Goal: Information Seeking & Learning: Learn about a topic

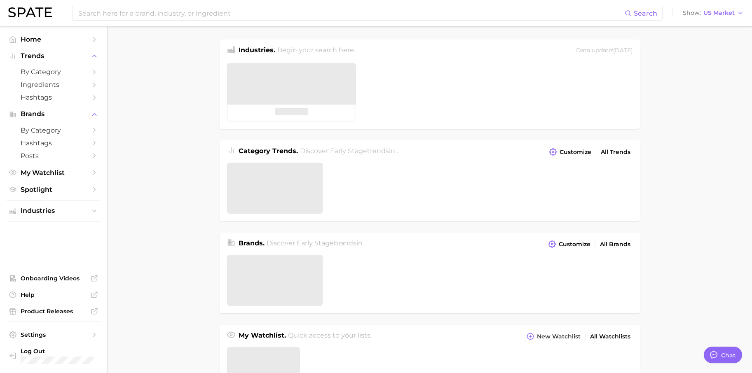
type textarea "x"
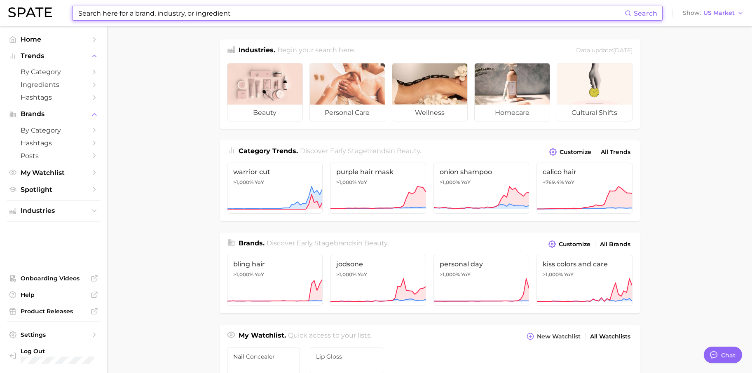
click at [175, 20] on input at bounding box center [350, 13] width 547 height 14
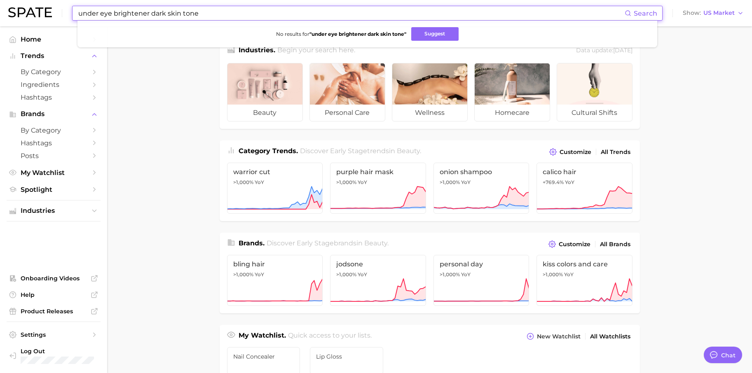
drag, startPoint x: 224, startPoint y: 15, endPoint x: 154, endPoint y: 16, distance: 70.4
click at [154, 16] on input "under eye brightener dark skin tone" at bounding box center [350, 13] width 547 height 14
type input "under eye brightener"
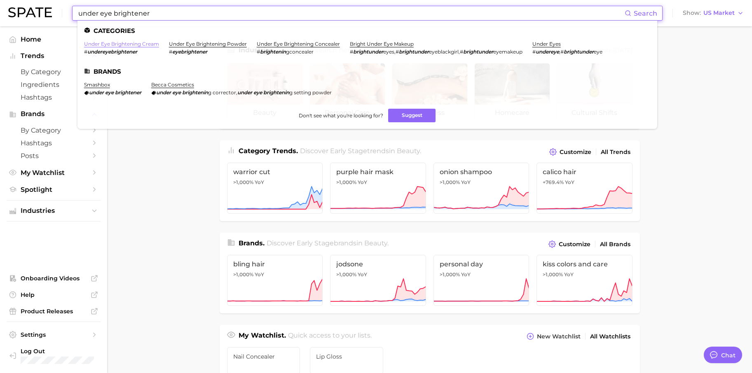
click at [124, 44] on link "under eye brightening cream" at bounding box center [121, 44] width 75 height 6
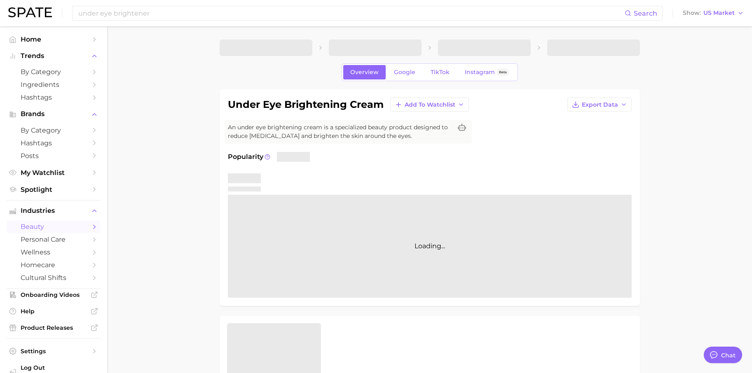
type textarea "x"
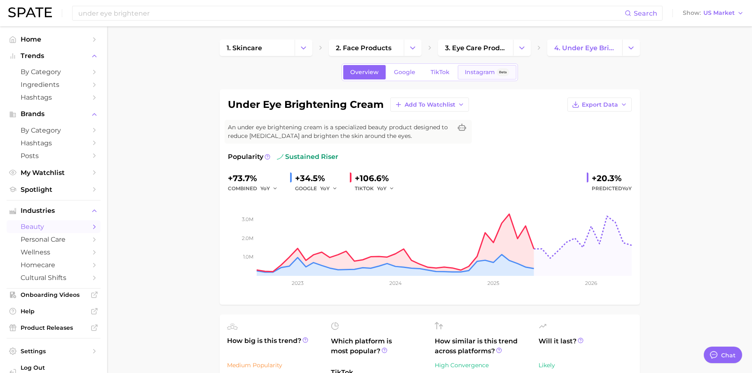
click at [468, 76] on link "Instagram Beta" at bounding box center [487, 72] width 58 height 14
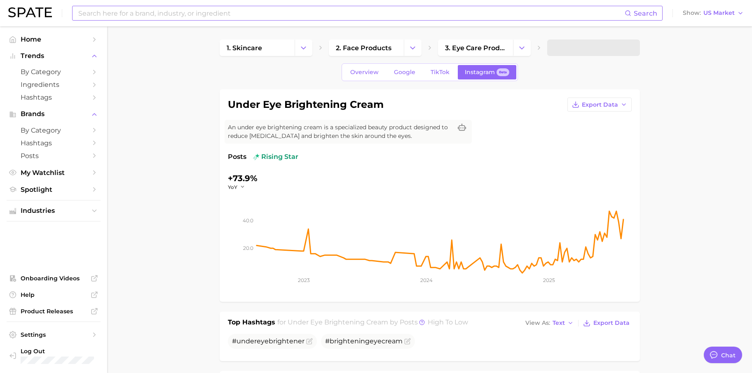
click at [196, 13] on input at bounding box center [350, 13] width 547 height 14
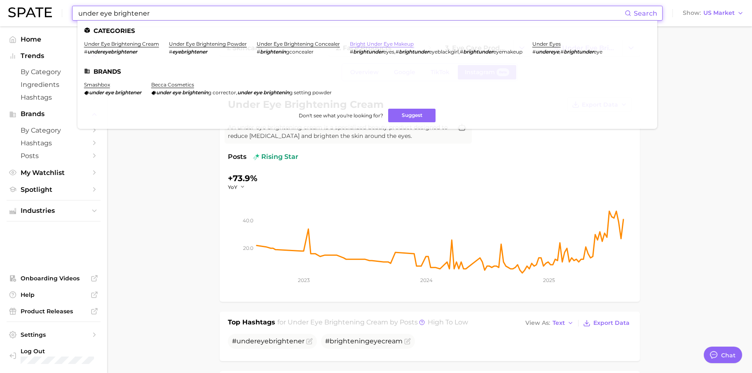
type input "under eye brightener"
click at [374, 44] on link "bright under eye makeup" at bounding box center [382, 44] width 64 height 6
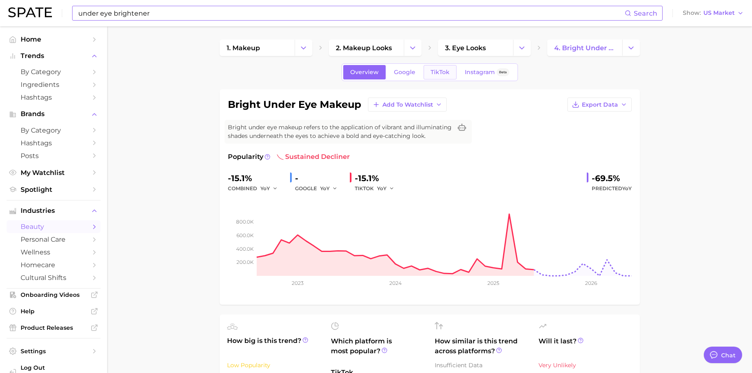
click at [438, 74] on span "TikTok" at bounding box center [439, 72] width 19 height 7
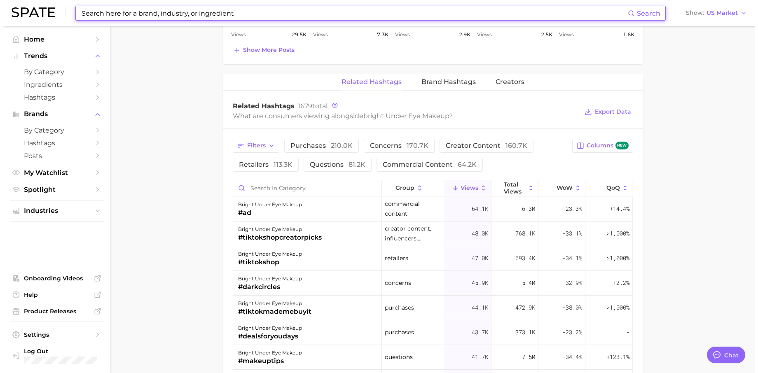
scroll to position [596, 0]
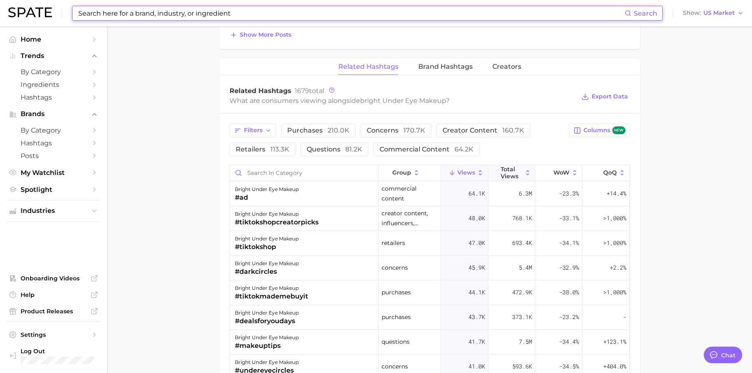
click at [509, 171] on span "Total Views" at bounding box center [511, 172] width 22 height 13
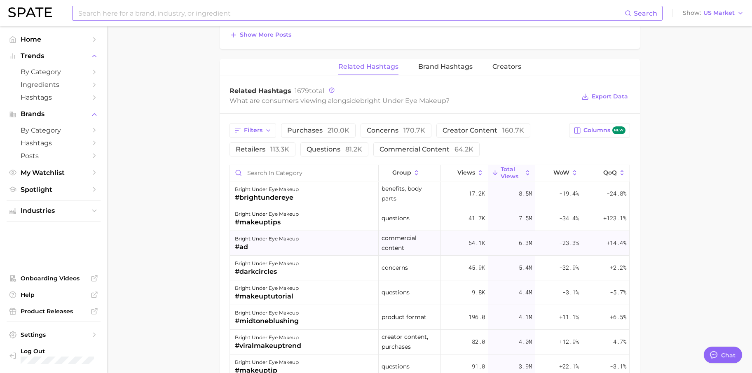
click at [317, 236] on div "bright under eye makeup #ad" at bounding box center [304, 243] width 149 height 25
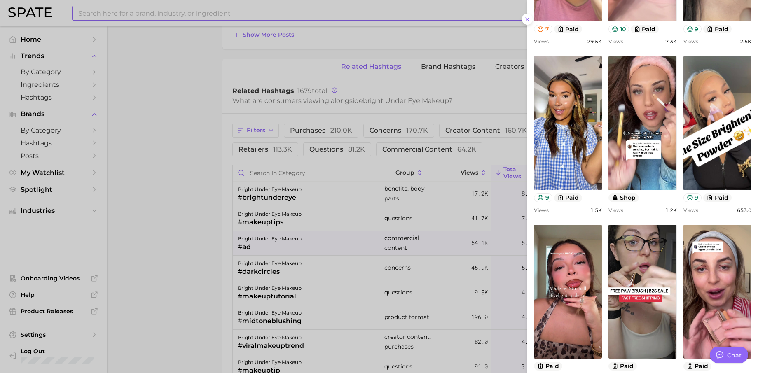
scroll to position [243, 0]
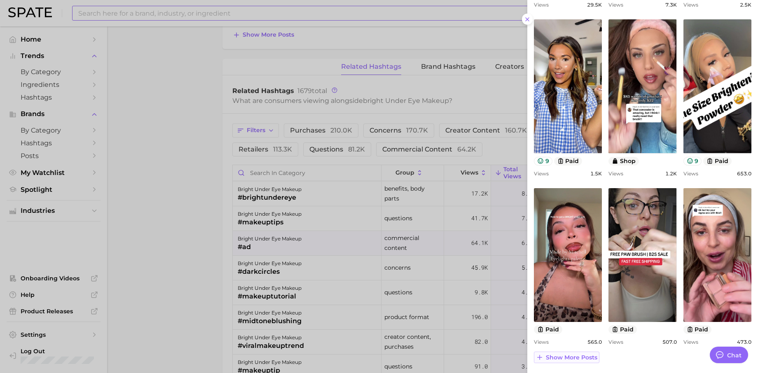
click at [574, 357] on span "Show more posts" at bounding box center [571, 357] width 51 height 7
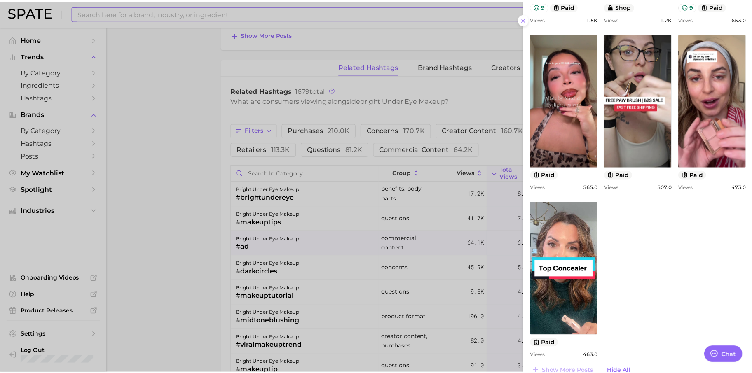
scroll to position [411, 0]
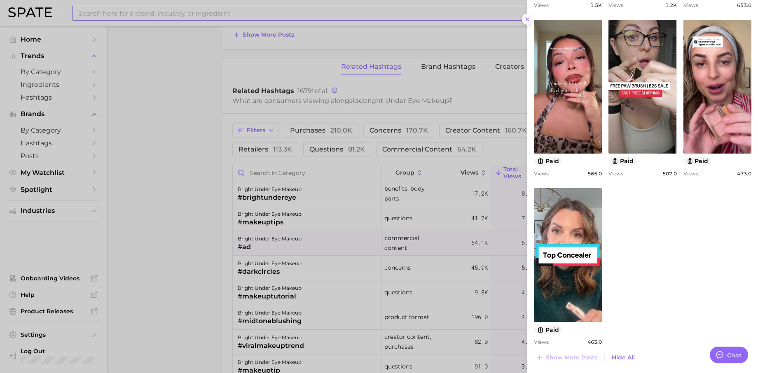
click at [527, 21] on icon at bounding box center [527, 19] width 7 height 7
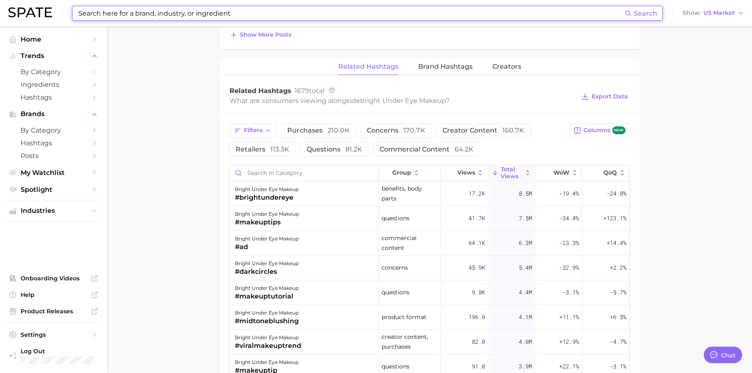
click at [154, 14] on input at bounding box center [350, 13] width 547 height 14
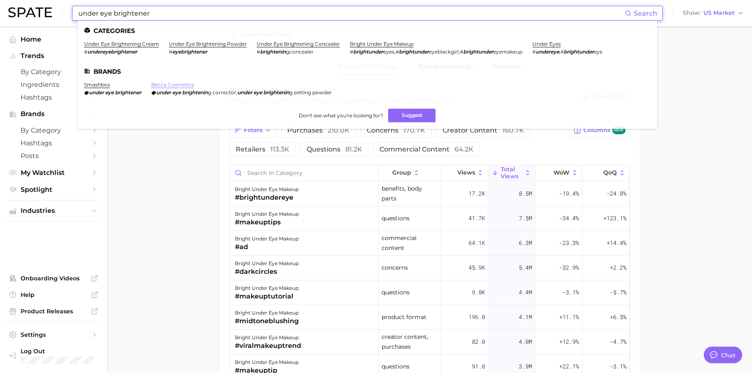
type input "under eye brightener"
click at [175, 84] on link "becca cosmetics" at bounding box center [172, 85] width 43 height 6
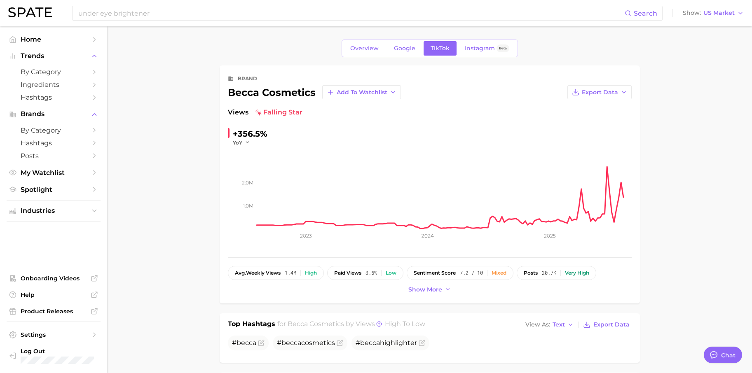
click at [163, 21] on div "under eye brightener Search Show US Market" at bounding box center [375, 13] width 735 height 26
click at [163, 6] on input "under eye brightener" at bounding box center [350, 13] width 547 height 14
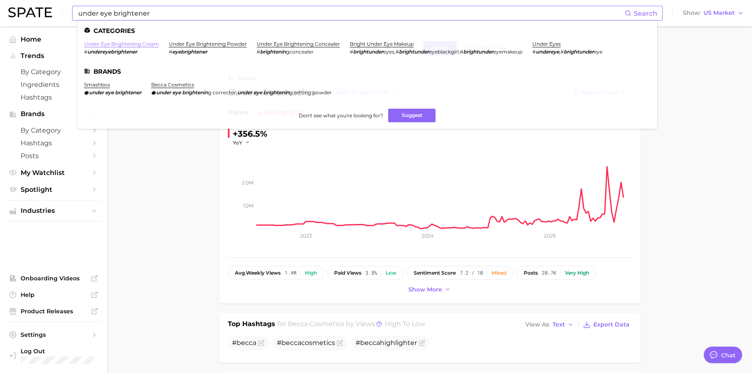
click at [126, 42] on link "under eye brightening cream" at bounding box center [121, 44] width 75 height 6
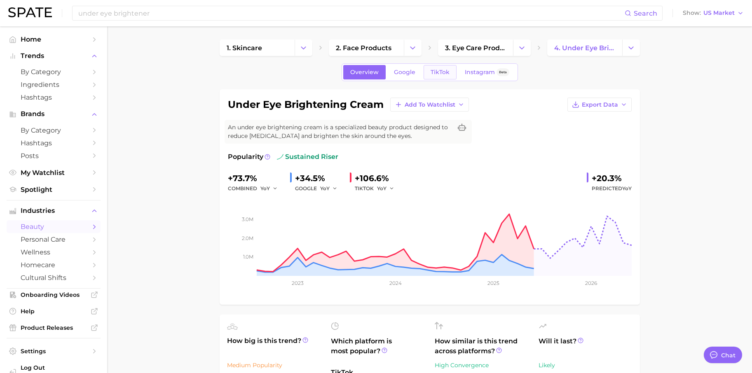
click at [442, 71] on span "TikTok" at bounding box center [439, 72] width 19 height 7
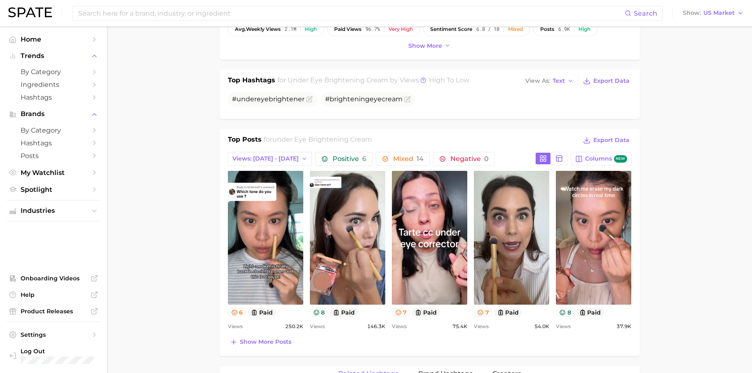
scroll to position [371, 0]
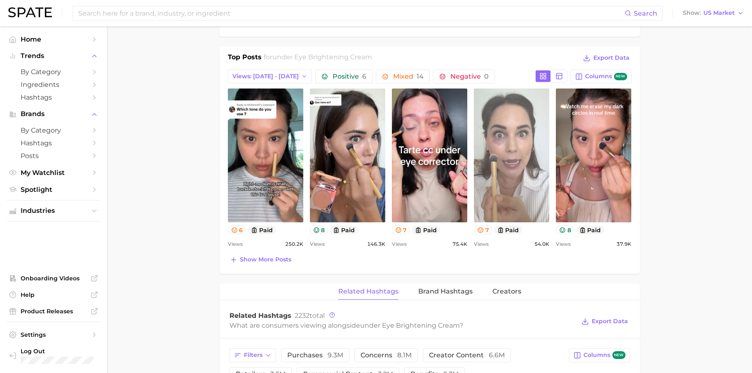
click at [493, 154] on link "view post on TikTok" at bounding box center [511, 156] width 75 height 134
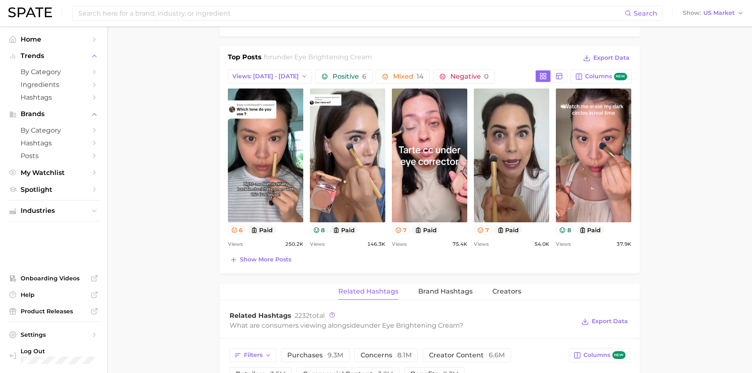
drag, startPoint x: 261, startPoint y: 258, endPoint x: 262, endPoint y: 252, distance: 6.3
click at [261, 258] on span "Show more posts" at bounding box center [265, 259] width 51 height 7
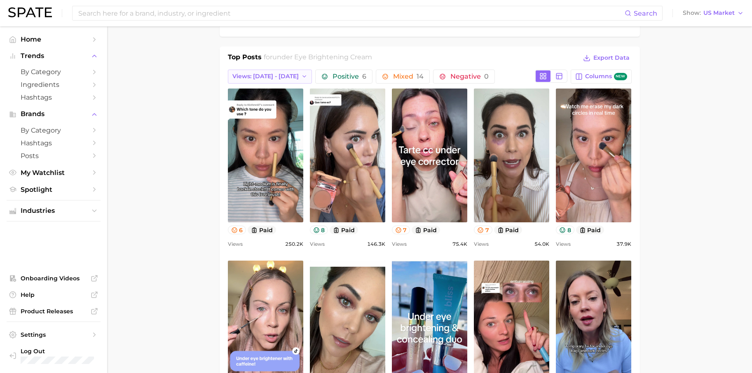
scroll to position [0, 0]
click at [284, 80] on button "Views: [DATE] - [DATE]" at bounding box center [270, 77] width 84 height 14
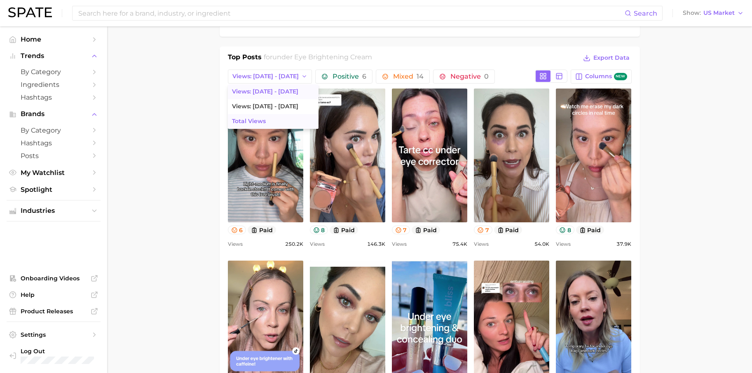
click at [273, 119] on button "Total Views" at bounding box center [273, 121] width 91 height 15
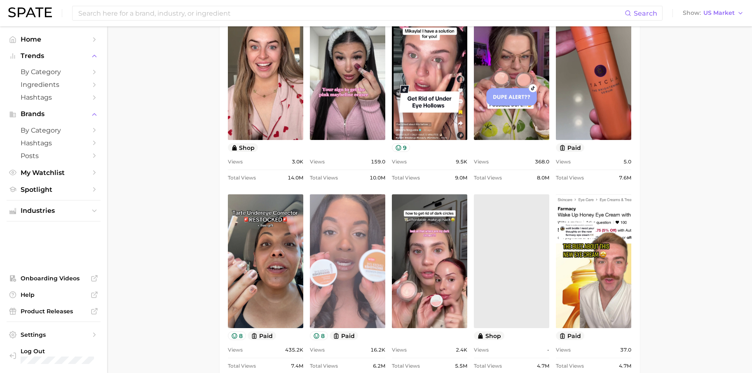
click at [351, 287] on link "view post on TikTok" at bounding box center [347, 261] width 75 height 134
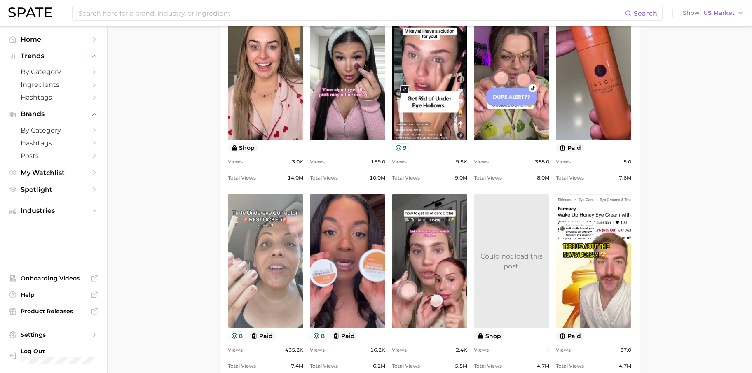
click at [262, 277] on link "view post on TikTok" at bounding box center [265, 261] width 75 height 134
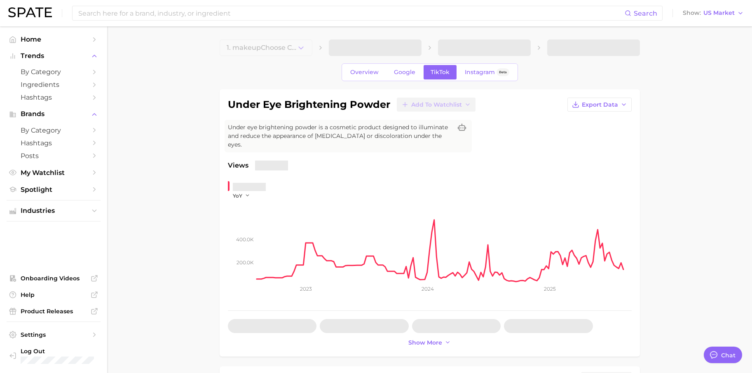
type textarea "x"
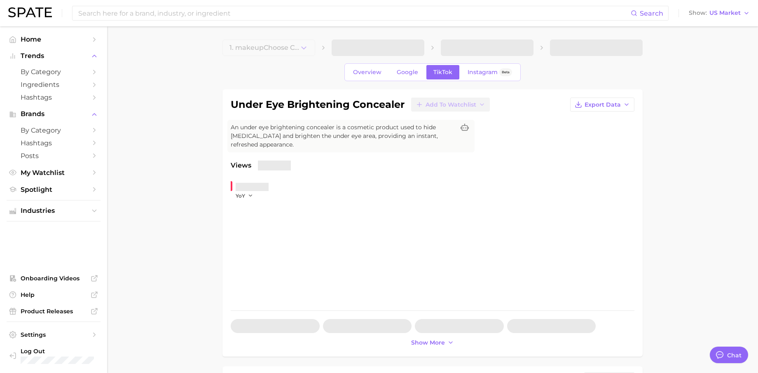
type textarea "x"
